Goal: Information Seeking & Learning: Learn about a topic

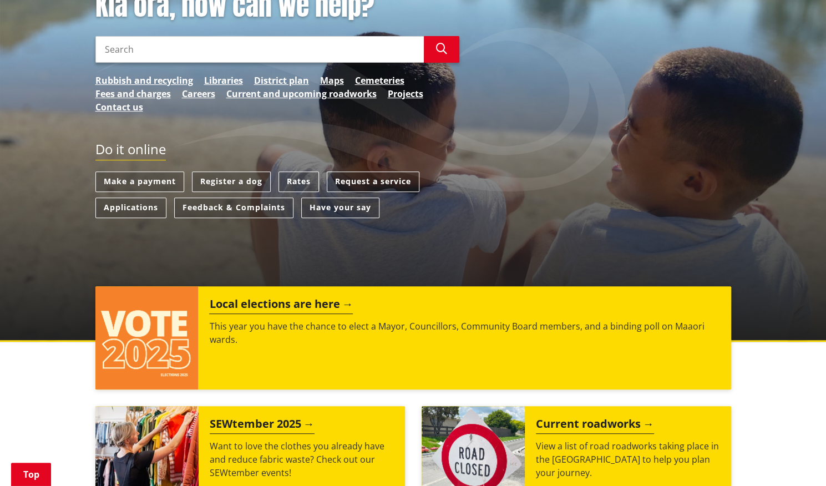
scroll to position [171, 0]
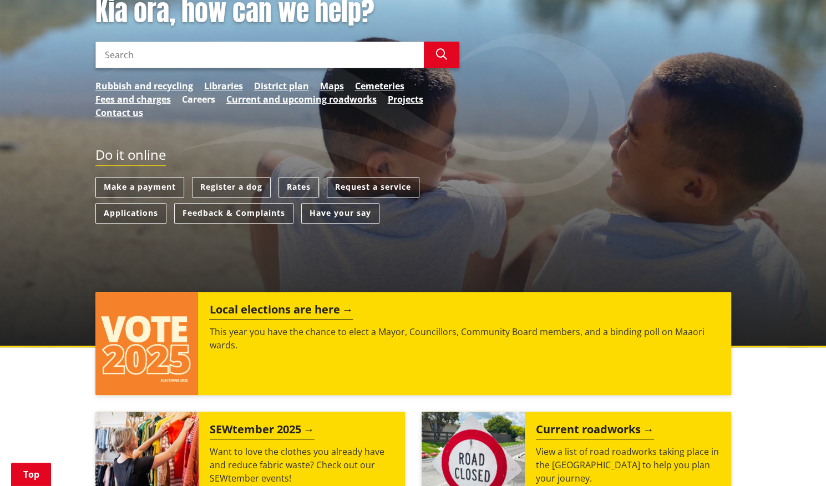
click at [200, 102] on link "Careers" at bounding box center [198, 99] width 33 height 13
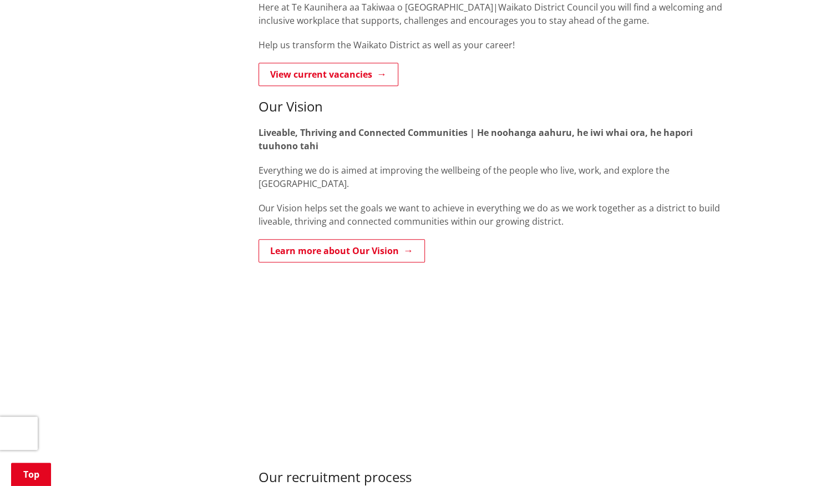
scroll to position [415, 0]
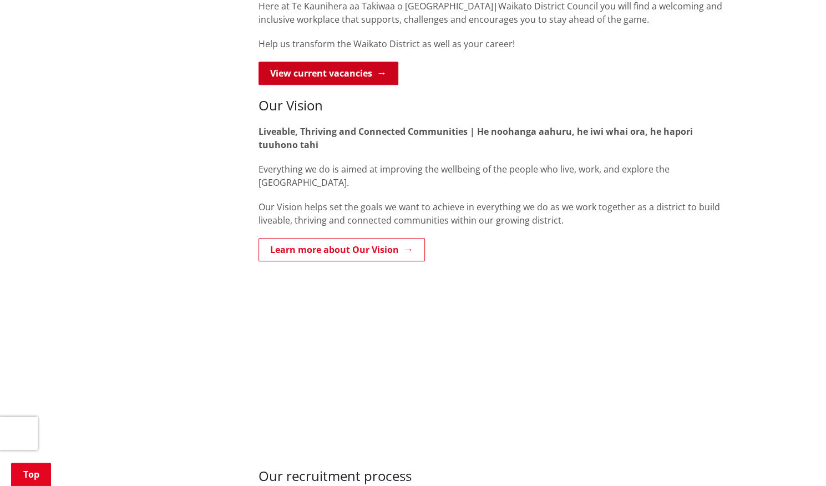
click at [342, 68] on link "View current vacancies" at bounding box center [328, 73] width 140 height 23
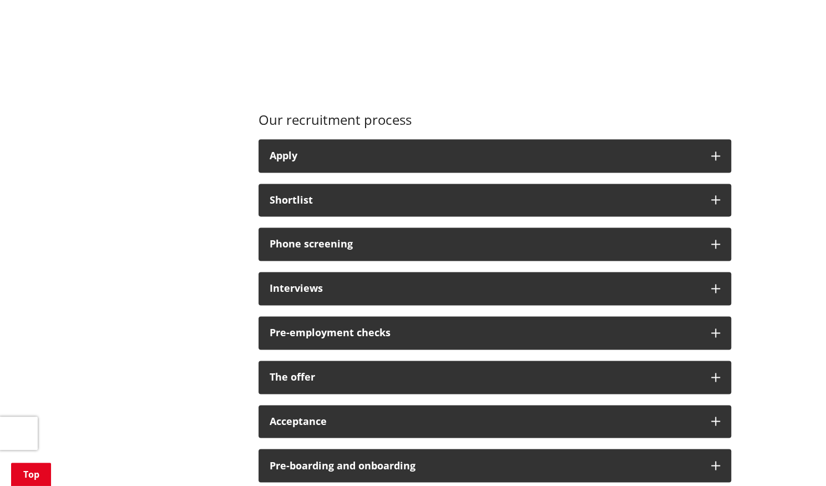
scroll to position [771, 0]
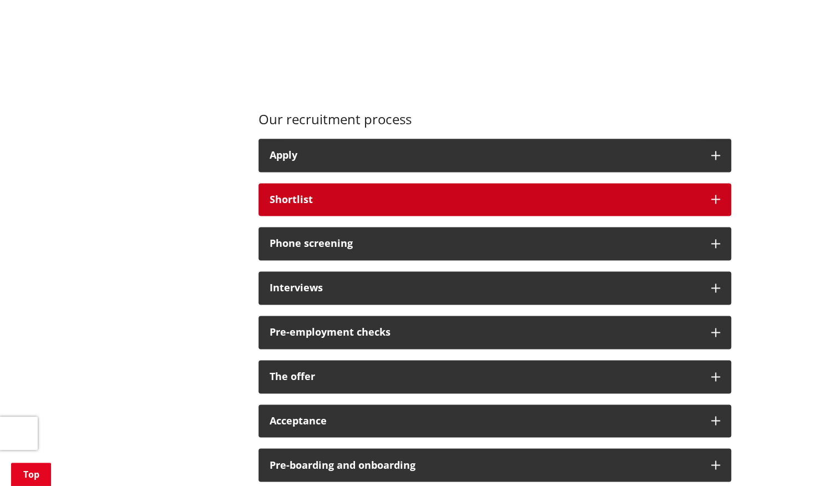
click at [368, 205] on button "Shortlist" at bounding box center [494, 199] width 472 height 33
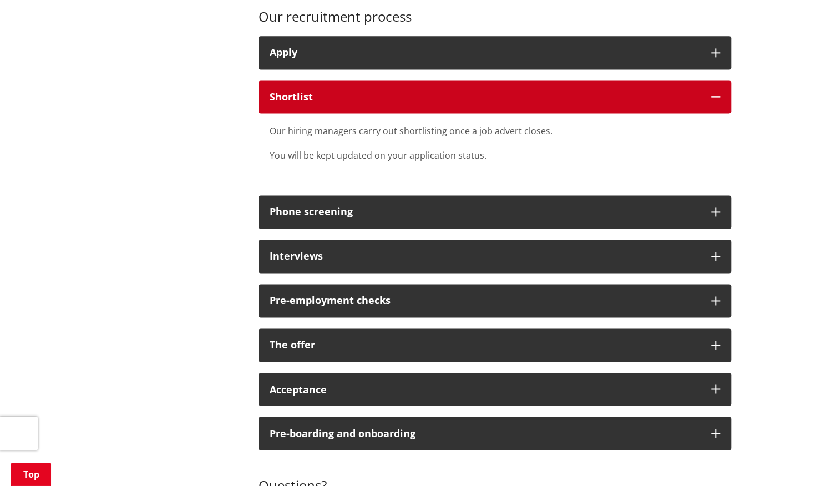
scroll to position [875, 0]
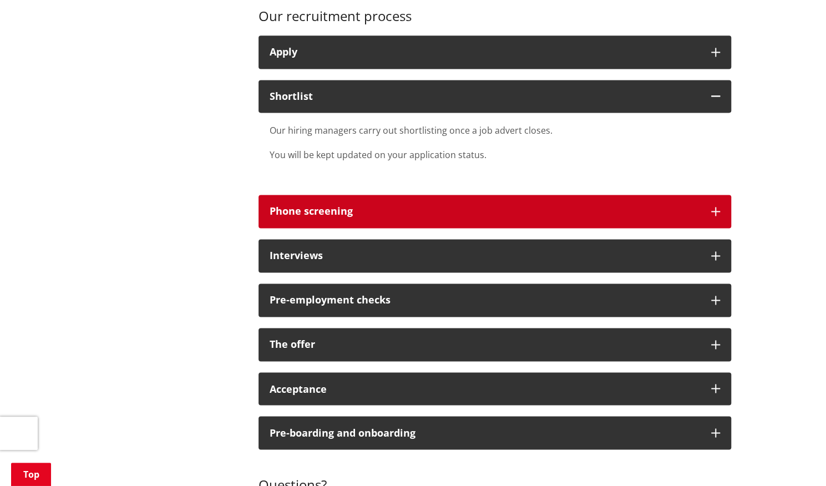
click at [319, 211] on div "Phone screening" at bounding box center [485, 211] width 430 height 11
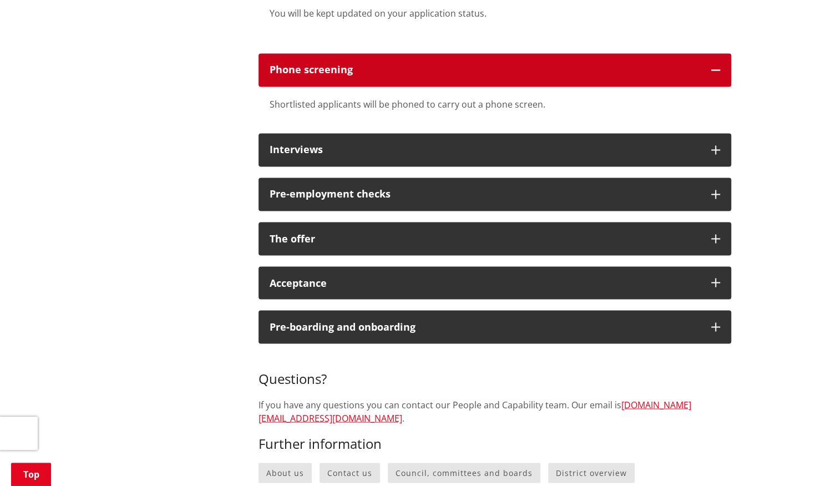
scroll to position [1013, 0]
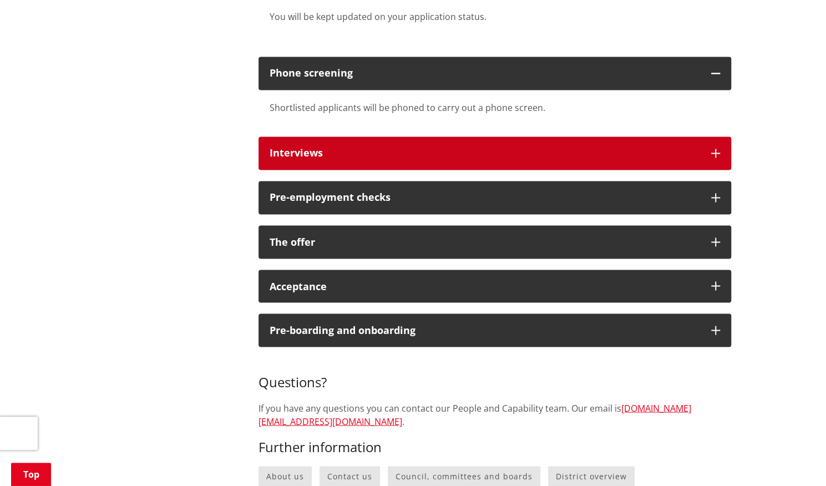
click at [305, 151] on div "Interviews" at bounding box center [485, 153] width 430 height 11
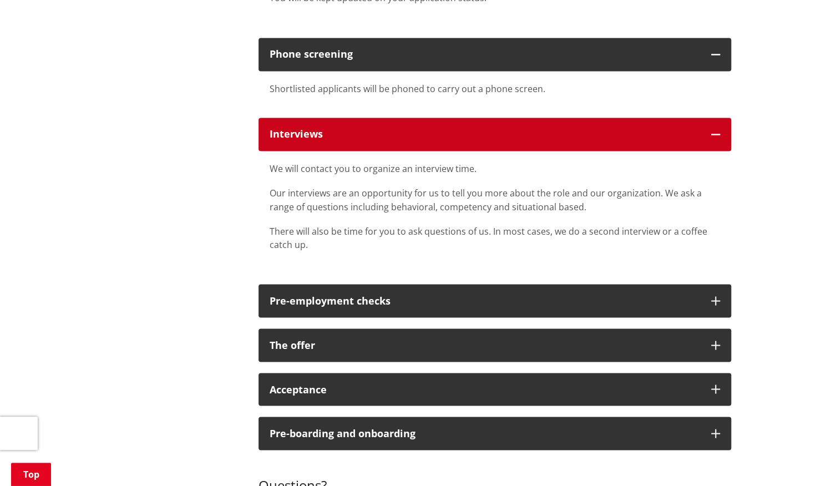
scroll to position [1032, 0]
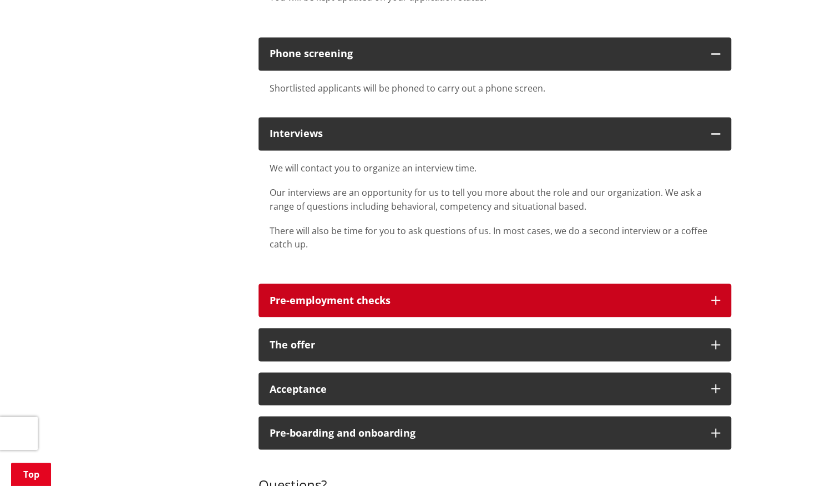
click at [285, 296] on div "Pre-employment checks" at bounding box center [485, 299] width 430 height 11
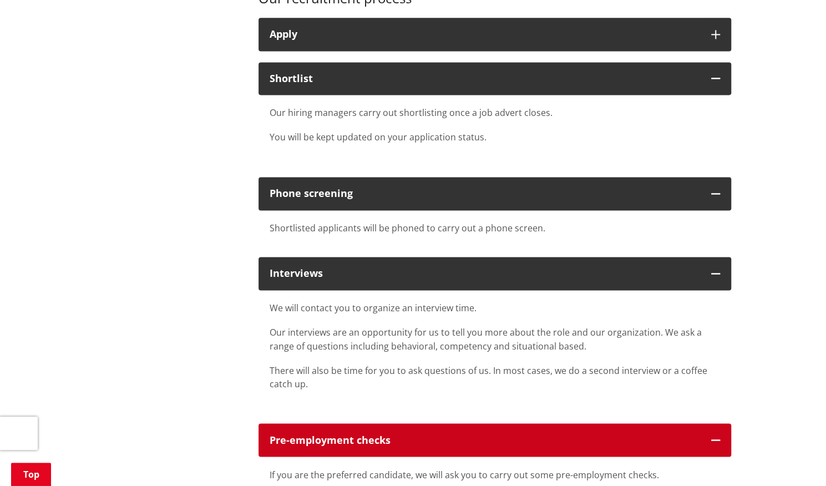
scroll to position [888, 0]
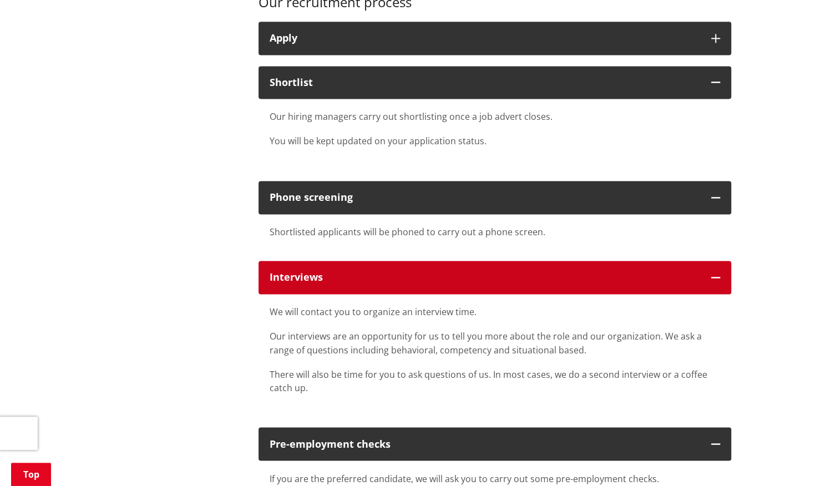
click at [315, 275] on div "Interviews" at bounding box center [485, 277] width 430 height 11
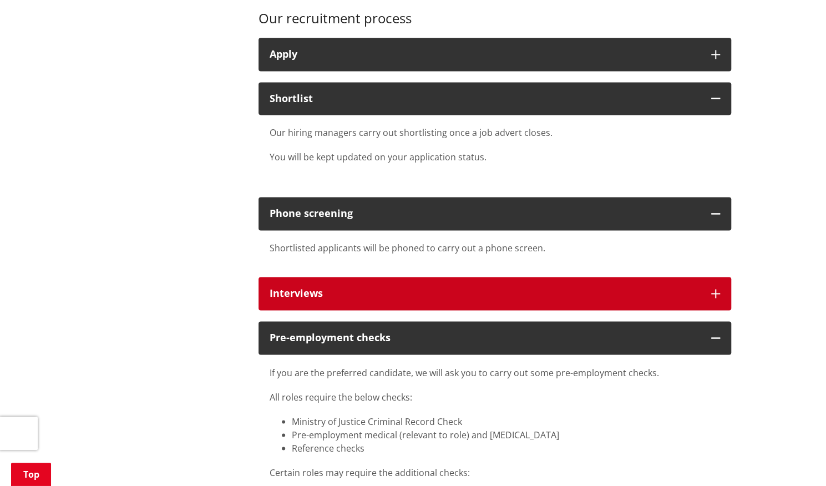
scroll to position [871, 0]
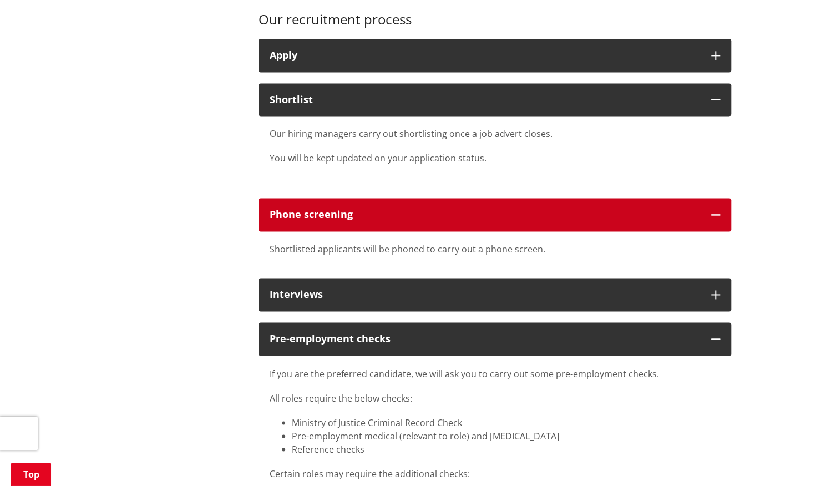
click at [306, 217] on div "Phone screening" at bounding box center [485, 214] width 430 height 11
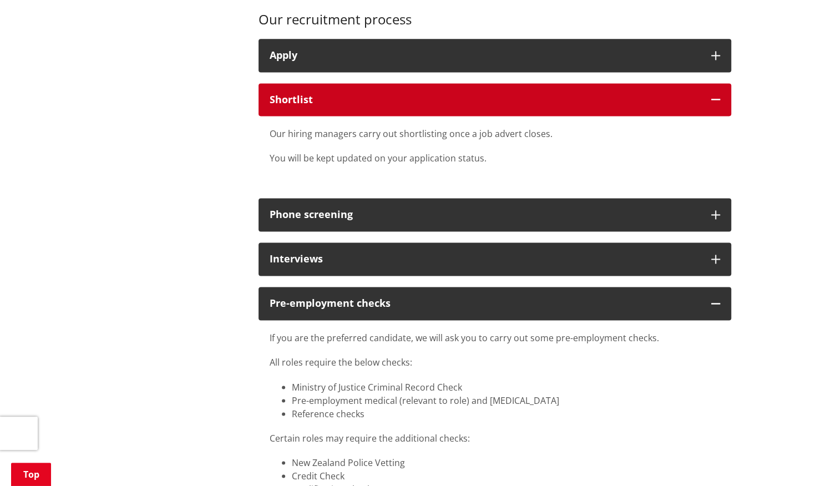
click at [341, 106] on button "Shortlist" at bounding box center [494, 99] width 472 height 33
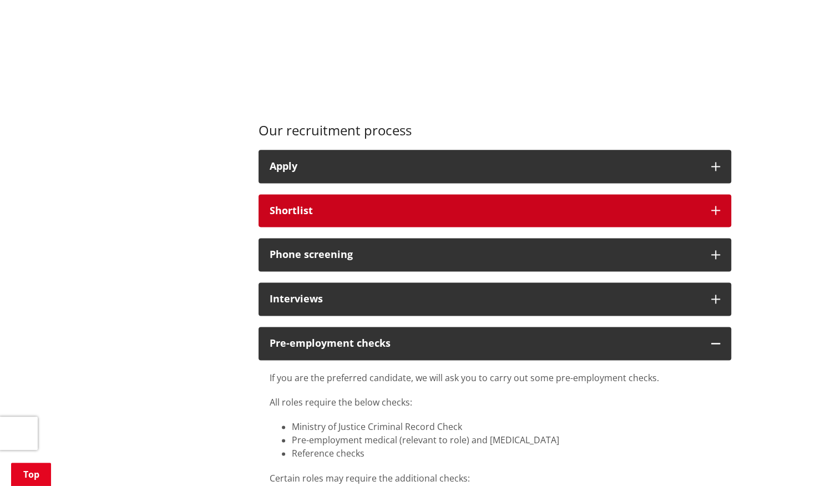
scroll to position [765, 0]
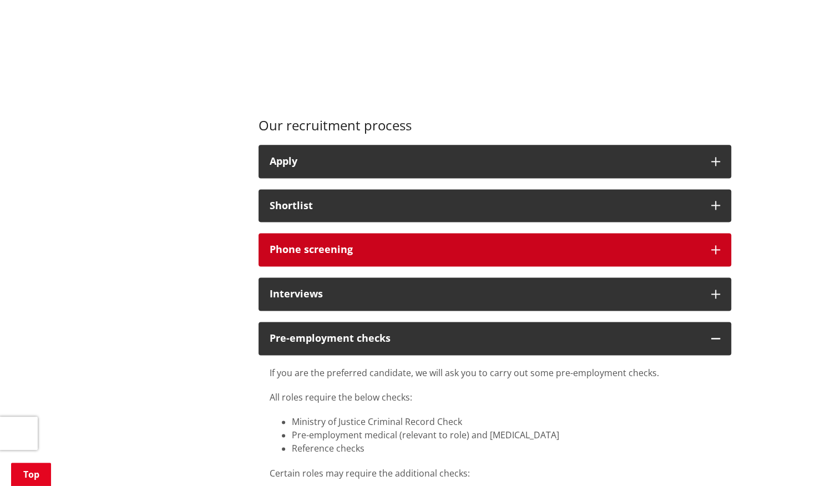
click at [618, 245] on div "Phone screening" at bounding box center [485, 249] width 430 height 11
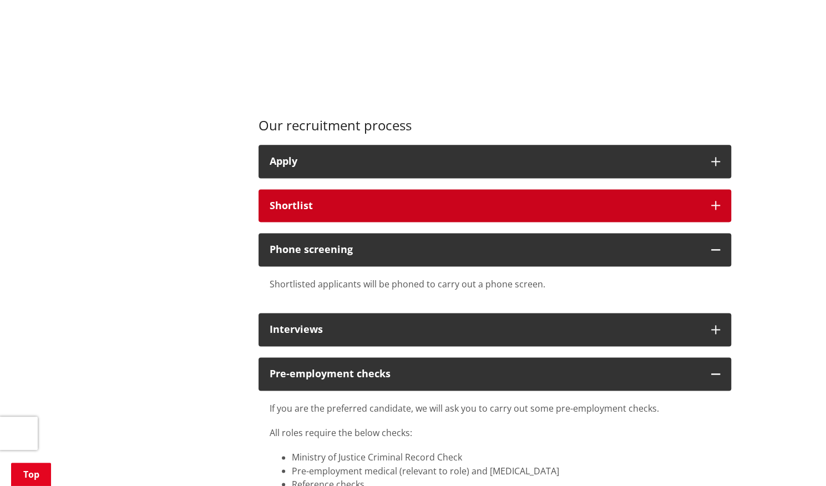
click at [568, 215] on button "Shortlist" at bounding box center [494, 205] width 472 height 33
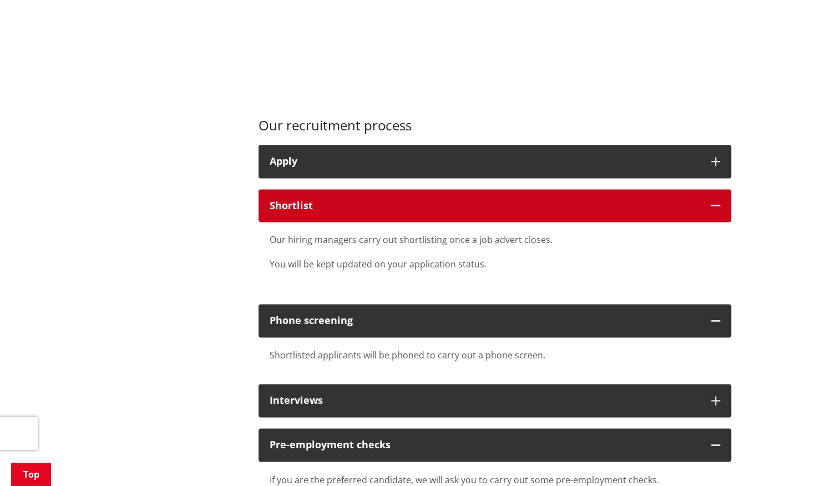
click at [568, 215] on button "Shortlist" at bounding box center [494, 205] width 472 height 33
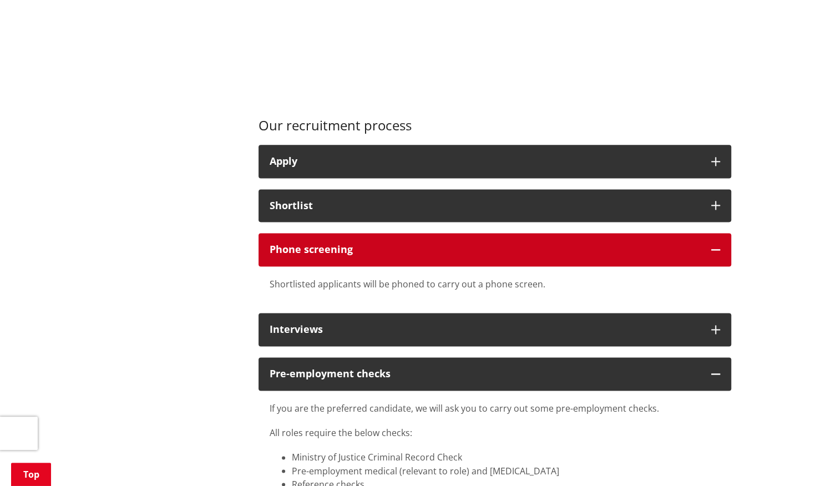
click at [561, 251] on div "Phone screening" at bounding box center [485, 249] width 430 height 11
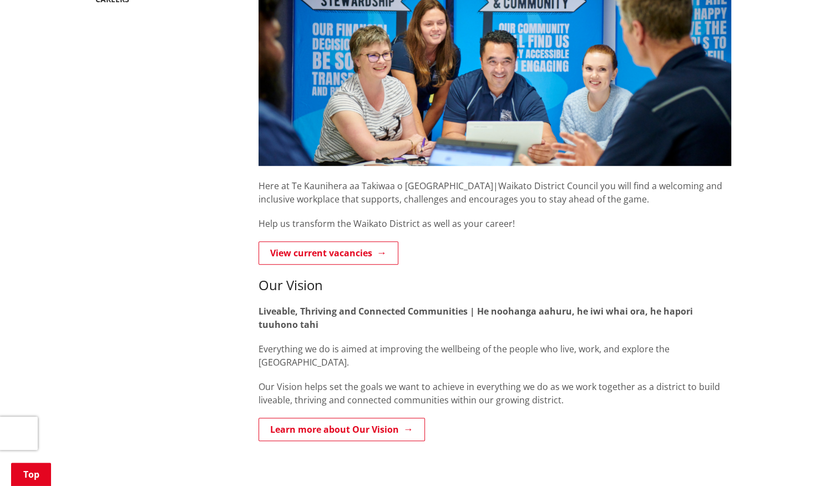
scroll to position [0, 0]
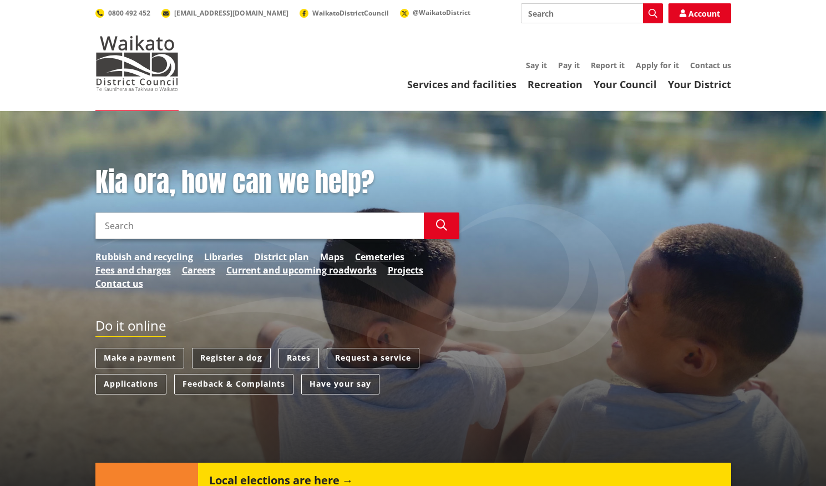
scroll to position [171, 0]
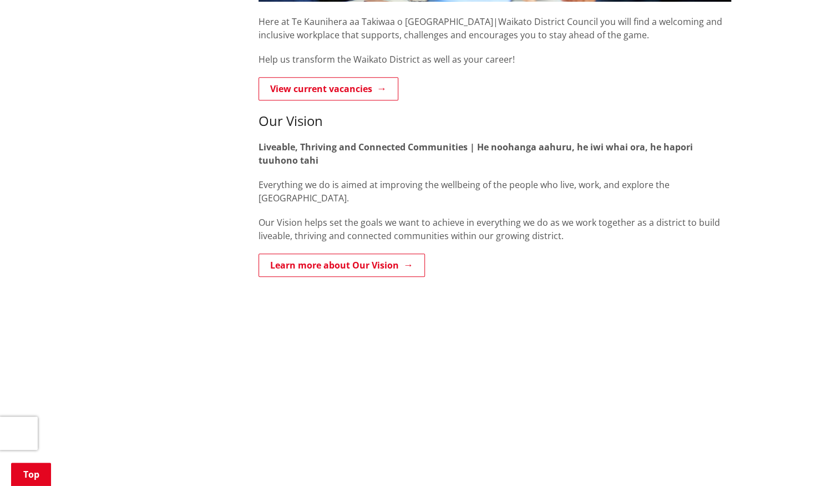
scroll to position [400, 0]
drag, startPoint x: 260, startPoint y: 116, endPoint x: 619, endPoint y: 235, distance: 378.5
click at [619, 235] on div "Our Vision Liveable, Thriving and Connected Communities | He noohanga aahuru, h…" at bounding box center [494, 177] width 472 height 129
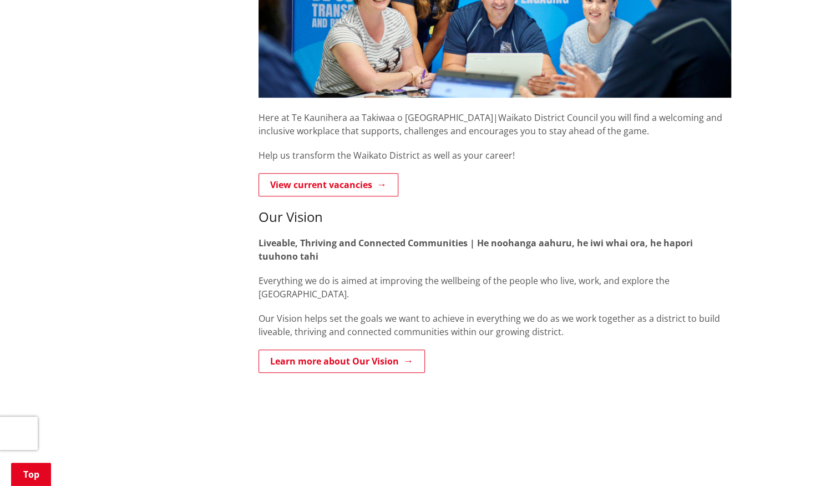
scroll to position [304, 0]
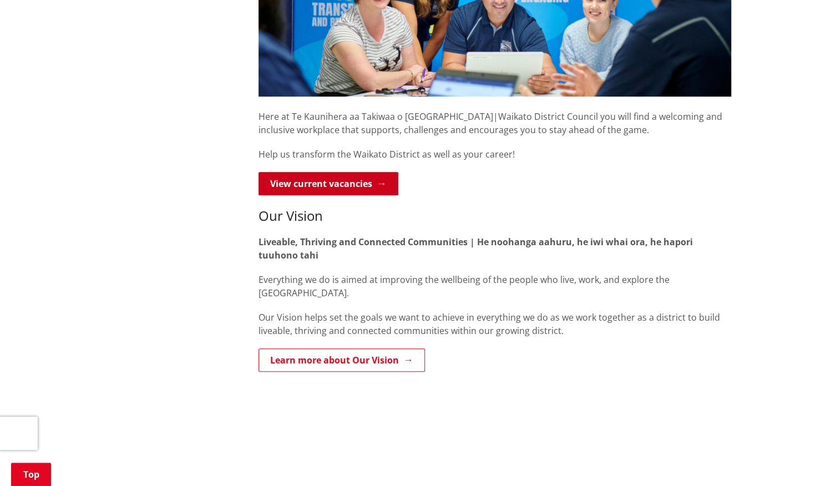
click at [355, 185] on link "View current vacancies" at bounding box center [328, 183] width 140 height 23
